Goal: Information Seeking & Learning: Learn about a topic

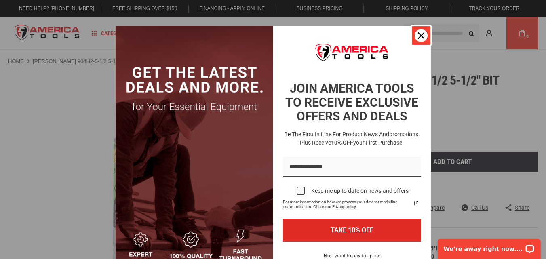
click at [418, 37] on icon "close icon" at bounding box center [421, 35] width 6 height 6
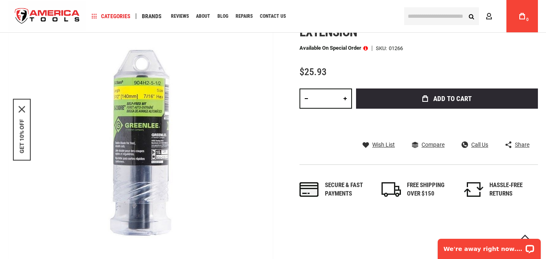
scroll to position [40, 0]
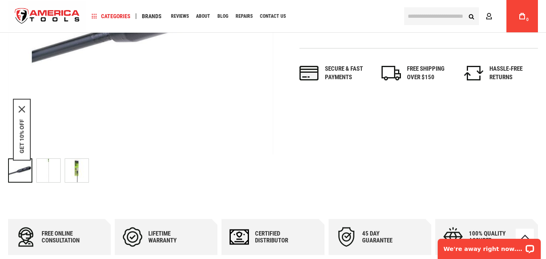
scroll to position [202, 0]
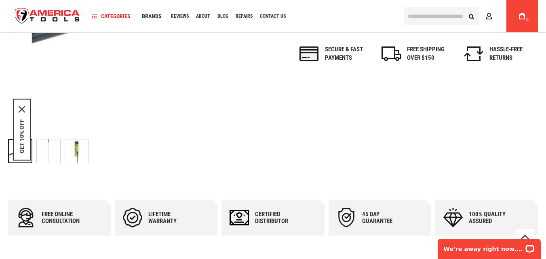
click at [78, 152] on img "GREENLEE 4XT-54 1/4 X 54 EXTENSION BIT" at bounding box center [76, 150] width 23 height 23
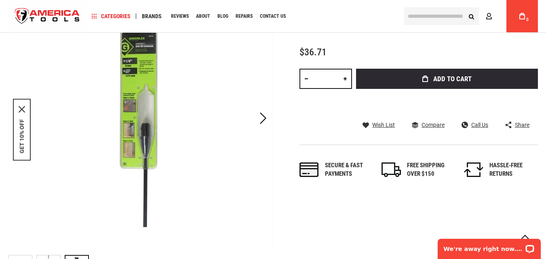
scroll to position [40, 0]
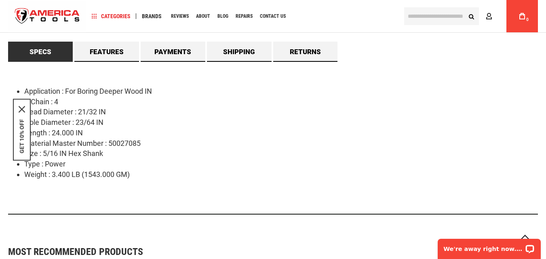
click at [396, 67] on div "Application : For Boring Deeper Wood IN D Chain : 4 Head Diameter : 21/32 IN Ho…" at bounding box center [272, 138] width 529 height 153
